Goal: Manage account settings

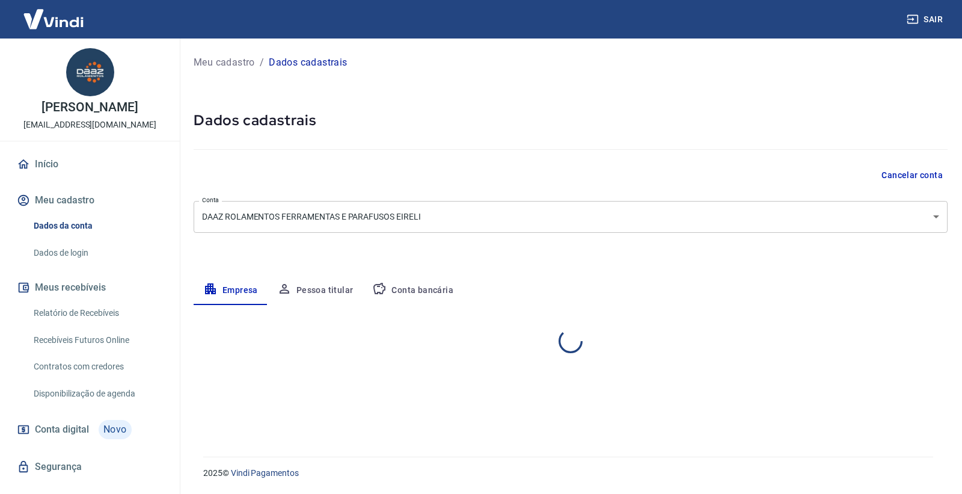
select select "SP"
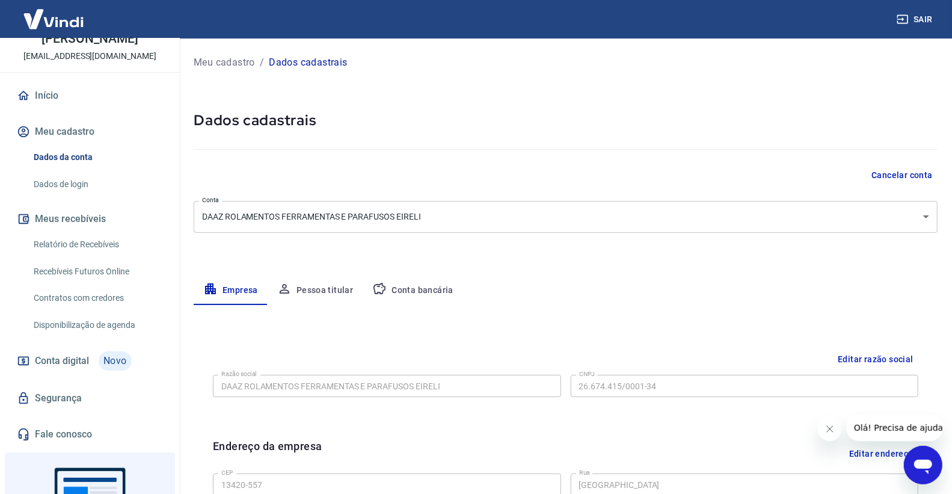
scroll to position [167, 0]
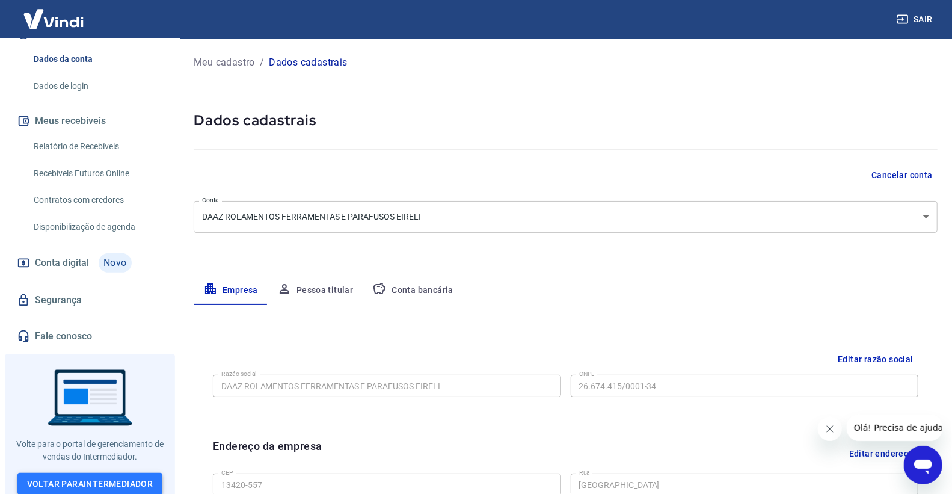
click at [105, 472] on link "Voltar para Intermediador" at bounding box center [89, 483] width 145 height 22
